Goal: Task Accomplishment & Management: Manage account settings

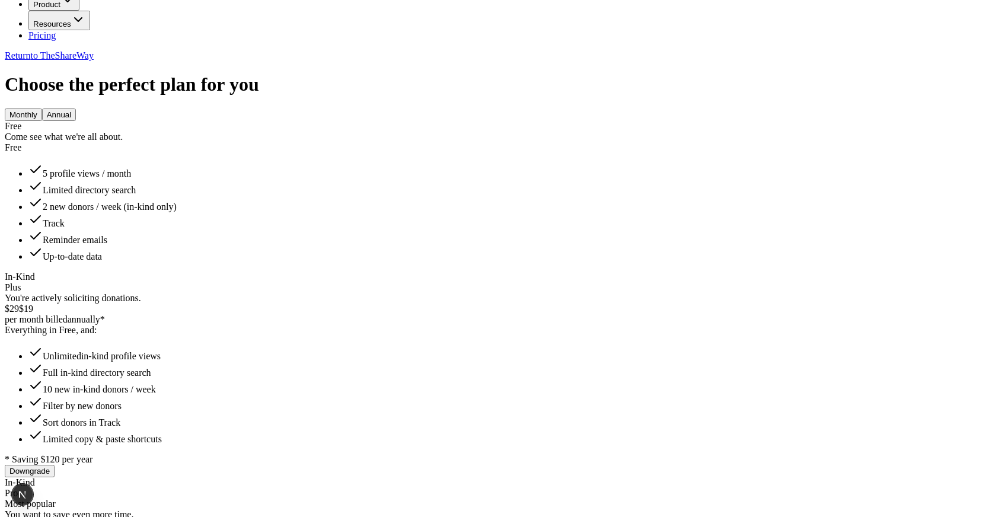
scroll to position [368, 0]
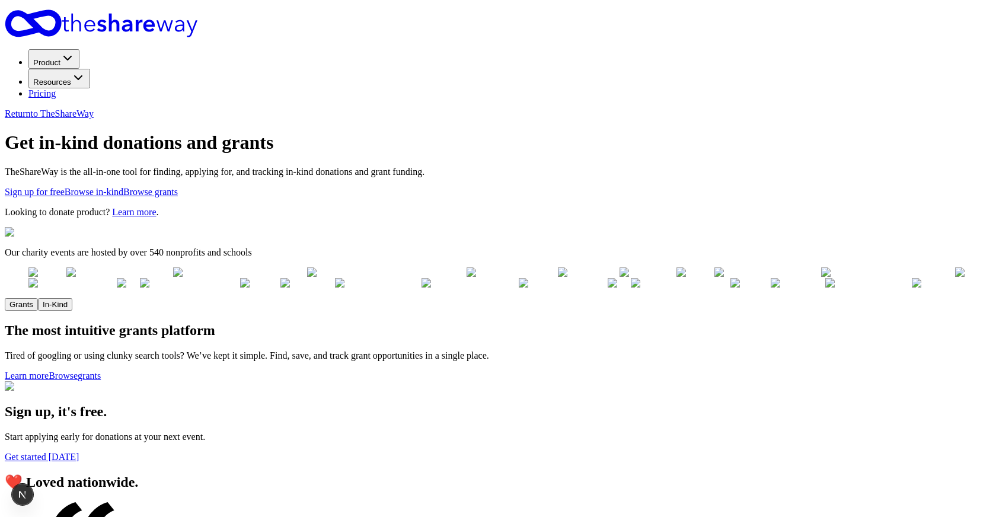
scroll to position [127, 0]
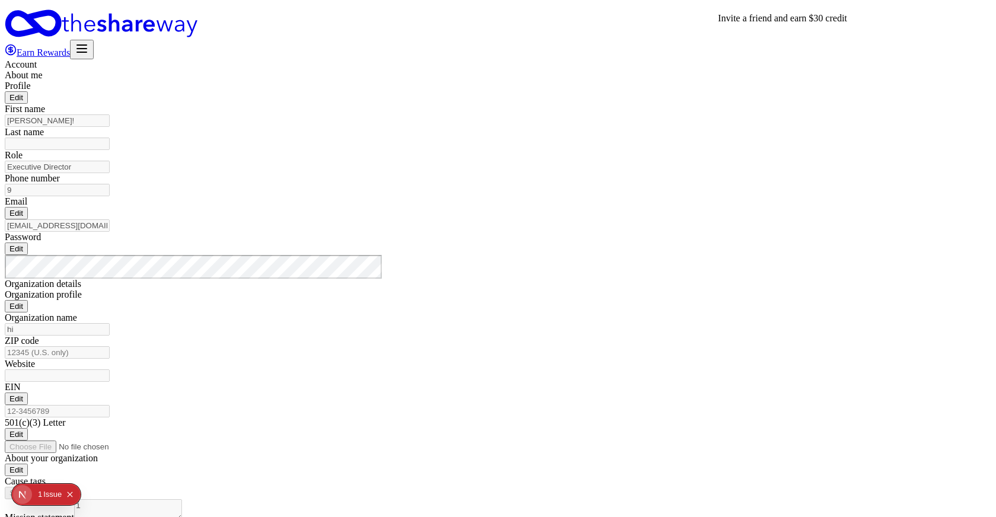
click at [89, 42] on icon "button" at bounding box center [82, 49] width 14 height 14
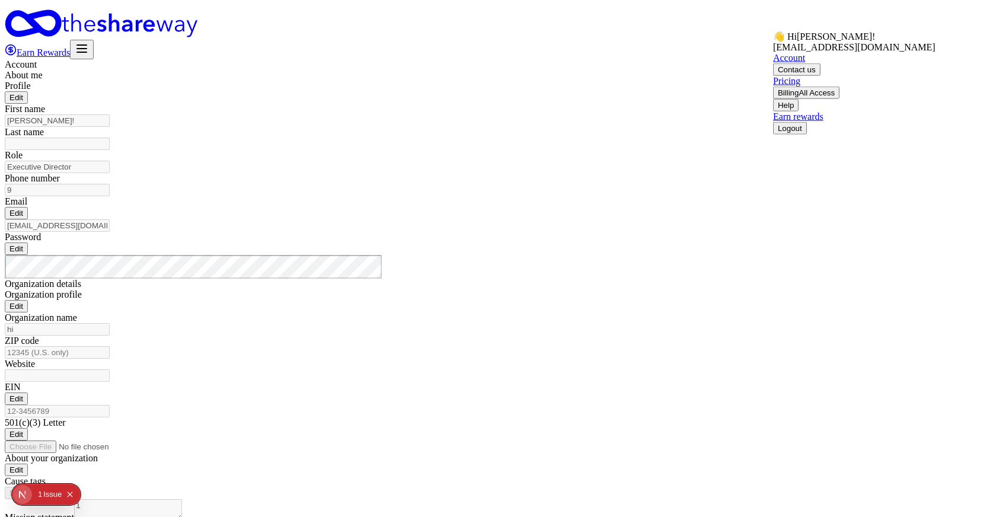
click at [799, 135] on button "Logout" at bounding box center [790, 128] width 34 height 12
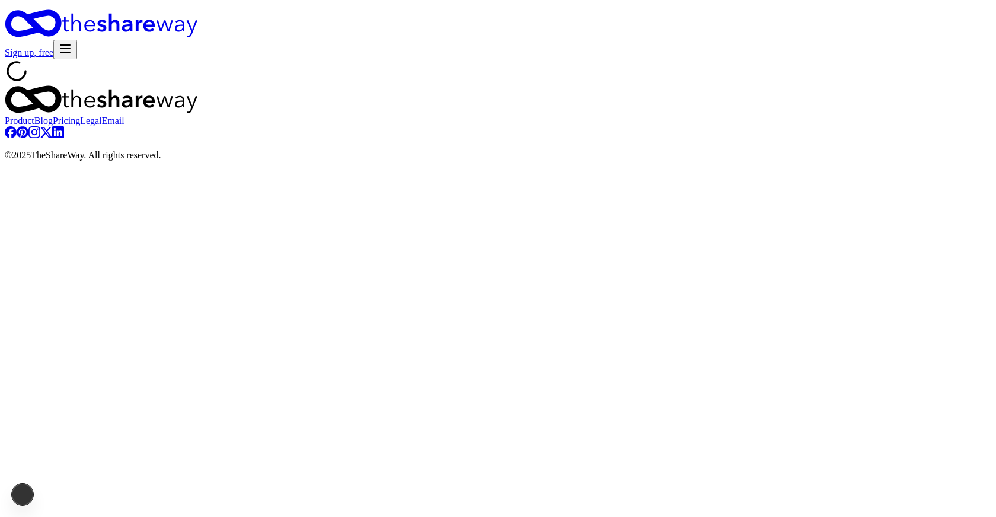
click at [72, 42] on icon "button" at bounding box center [65, 49] width 14 height 14
click at [868, 85] on div at bounding box center [498, 72] width 987 height 26
click at [952, 28] on div "Sign up , free" at bounding box center [498, 34] width 987 height 50
click at [72, 42] on icon "button" at bounding box center [65, 49] width 14 height 14
click at [804, 116] on button "Log in" at bounding box center [788, 120] width 31 height 12
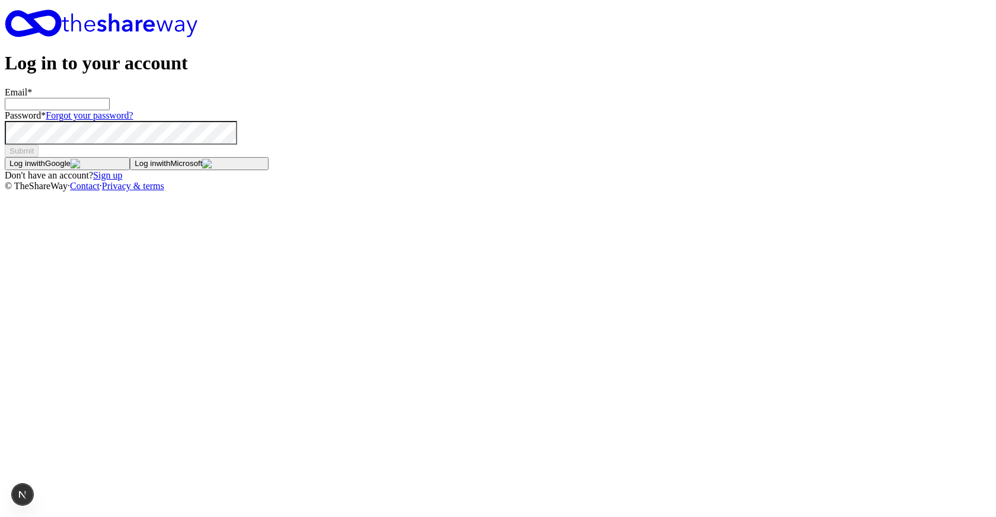
click at [323, 192] on main "Log in to your account Email * Password * Forgot your password? Submit Log in w…" at bounding box center [498, 100] width 987 height 182
click at [110, 110] on input "Email *" at bounding box center [57, 104] width 105 height 12
type input "gabe"
click at [272, 192] on main "Log in to your account Email * gabe Password * Forgot your password? Submit Log…" at bounding box center [498, 100] width 987 height 182
click at [130, 170] on button "Log in with Google" at bounding box center [67, 163] width 125 height 13
